Goal: Task Accomplishment & Management: Use online tool/utility

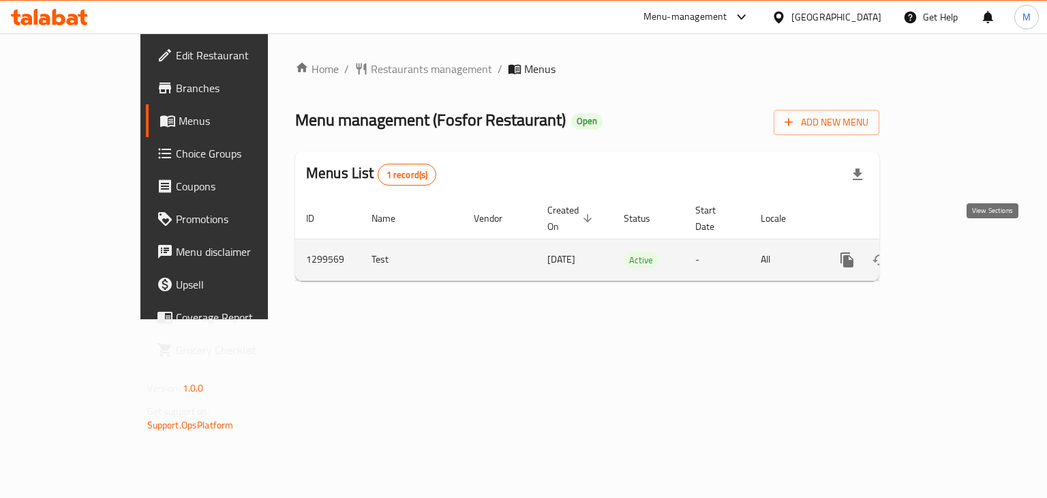
click at [954, 252] on icon "enhanced table" at bounding box center [945, 260] width 16 height 16
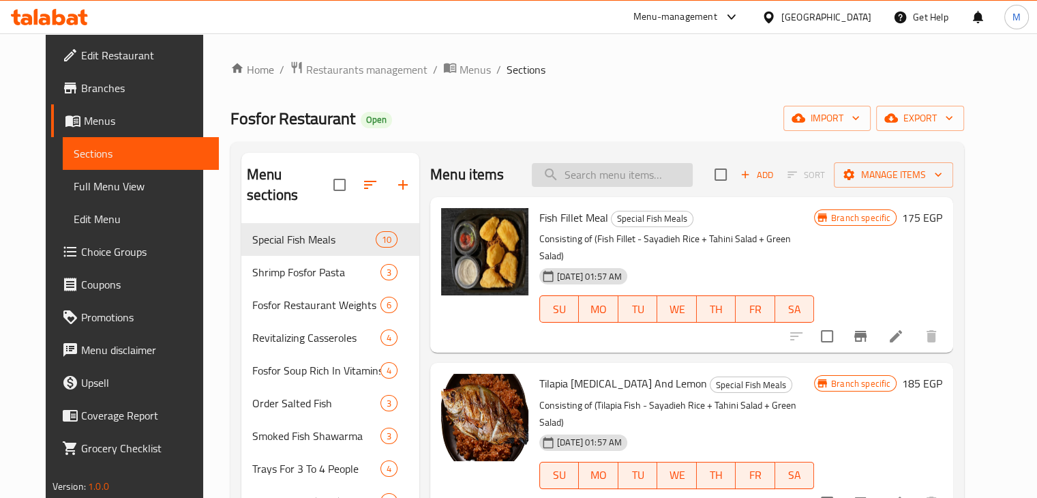
click at [592, 170] on input "search" at bounding box center [612, 175] width 161 height 24
type input "ث"
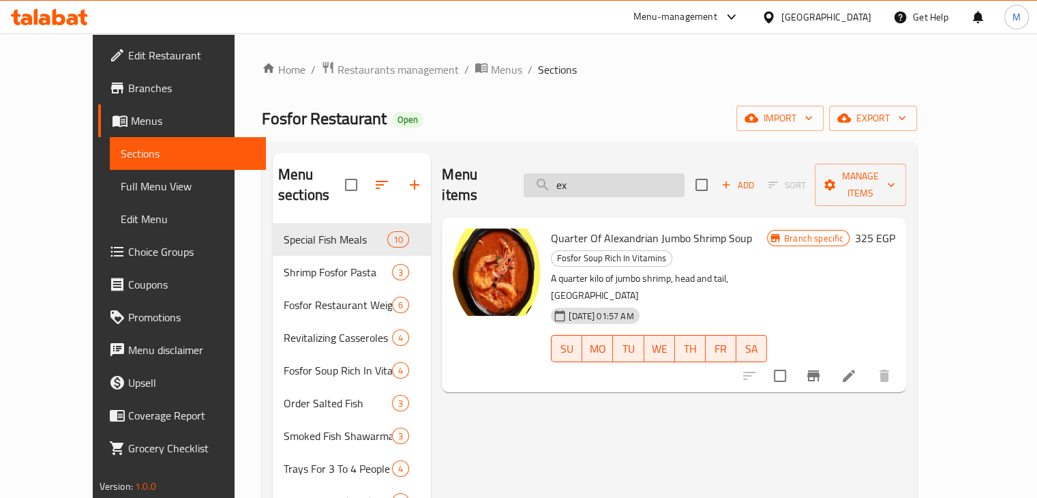
type input "e"
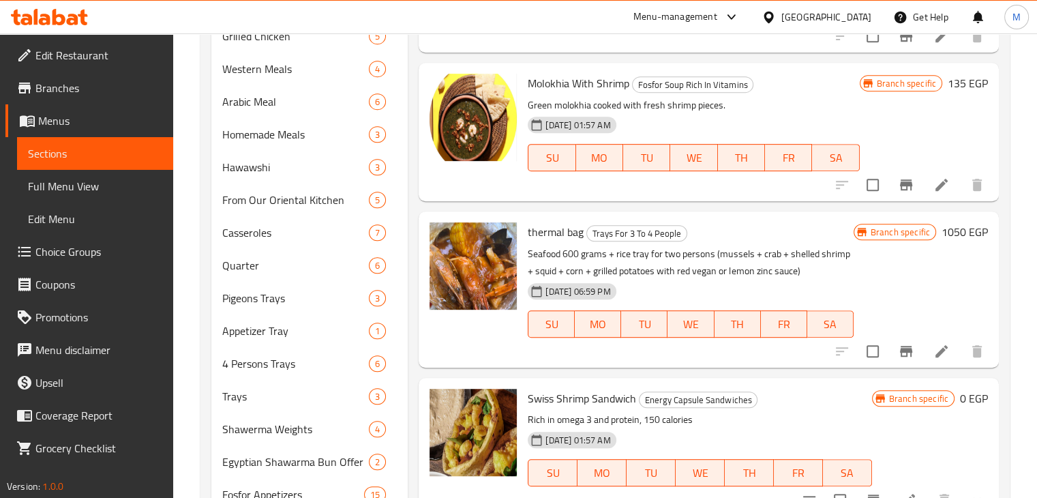
scroll to position [665, 0]
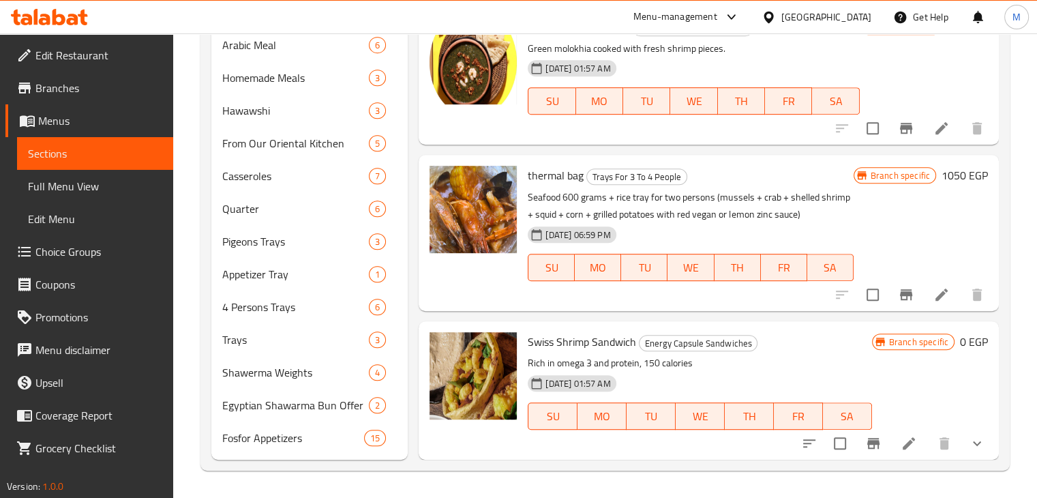
type input "shrimp"
click at [974, 445] on button "show more" at bounding box center [977, 443] width 33 height 33
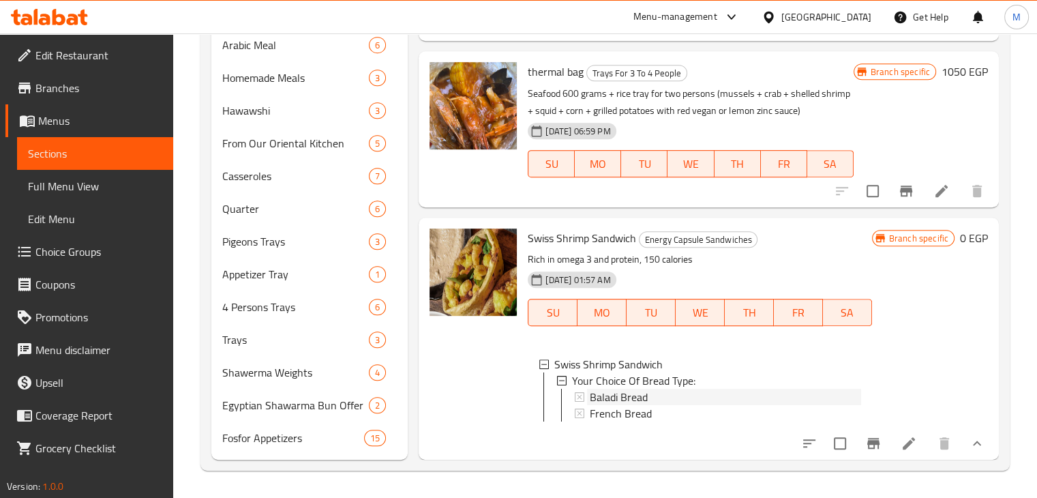
click at [611, 389] on span "Baladi Bread" at bounding box center [619, 397] width 58 height 16
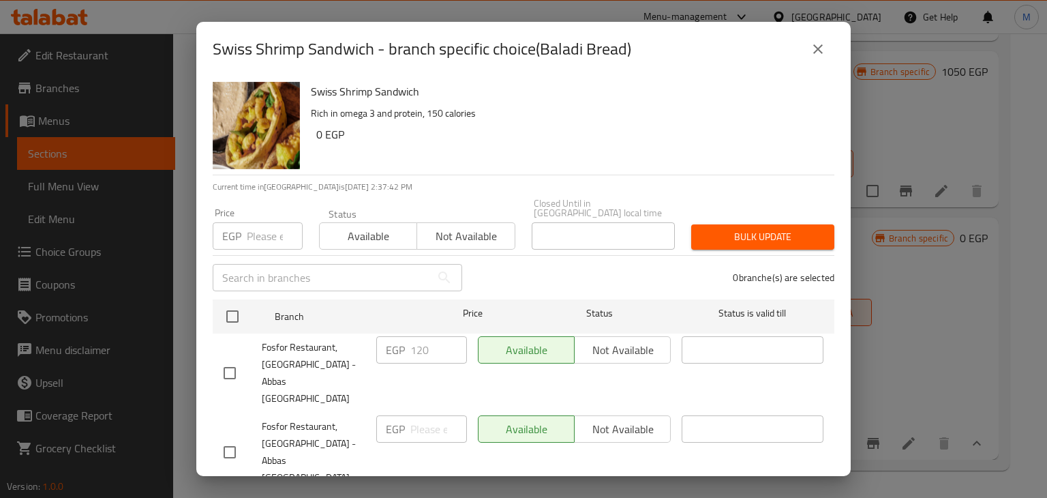
click at [704, 130] on h6 "0 EGP" at bounding box center [569, 134] width 507 height 19
click at [819, 46] on icon "close" at bounding box center [818, 49] width 10 height 10
